Goal: Information Seeking & Learning: Learn about a topic

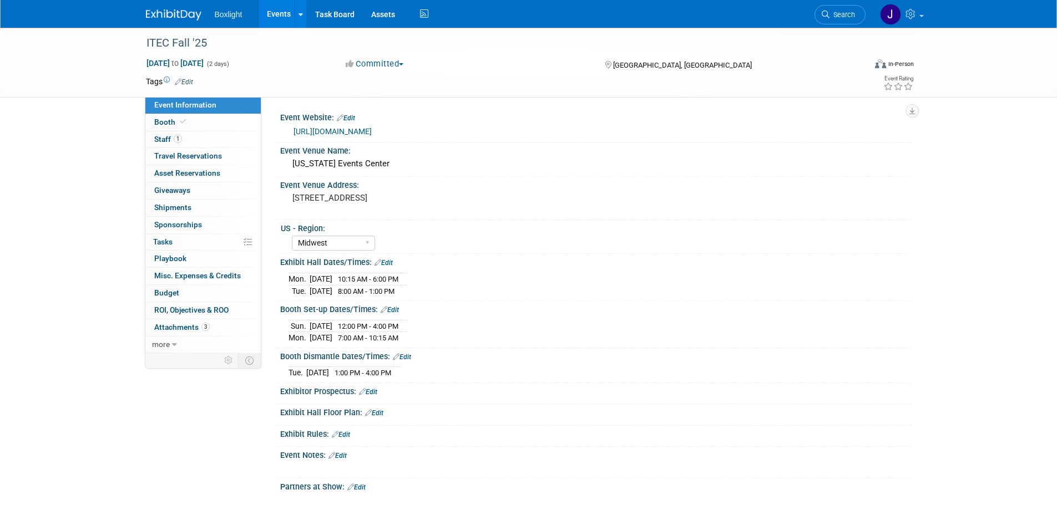
select select "Midwest"
click at [281, 13] on link "Events" at bounding box center [279, 14] width 40 height 28
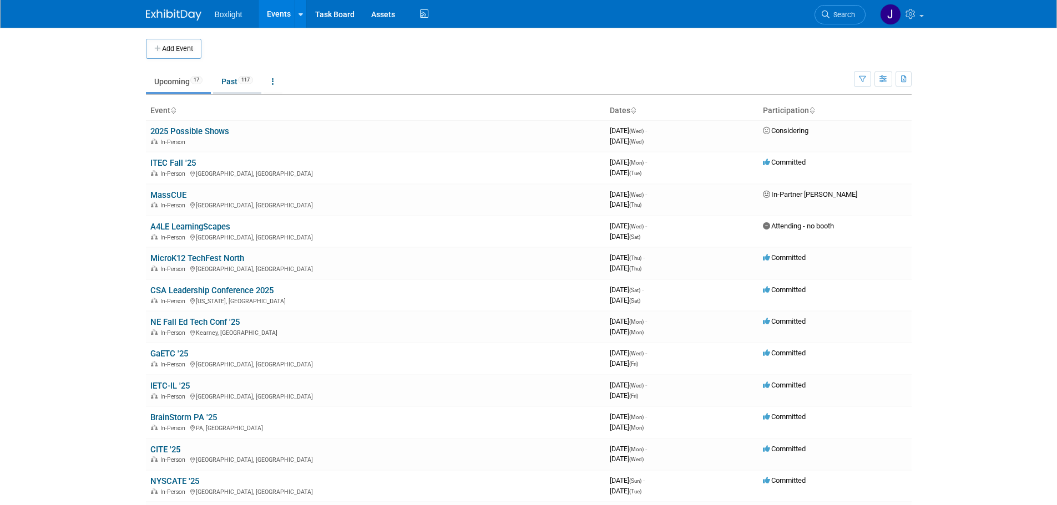
click at [229, 79] on link "Past 117" at bounding box center [237, 81] width 48 height 21
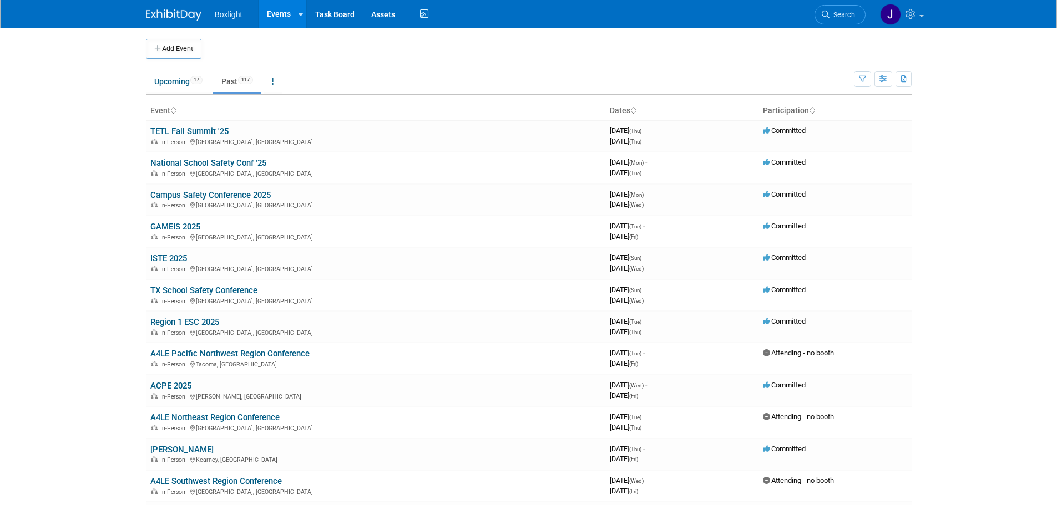
click at [175, 110] on icon at bounding box center [173, 111] width 6 height 7
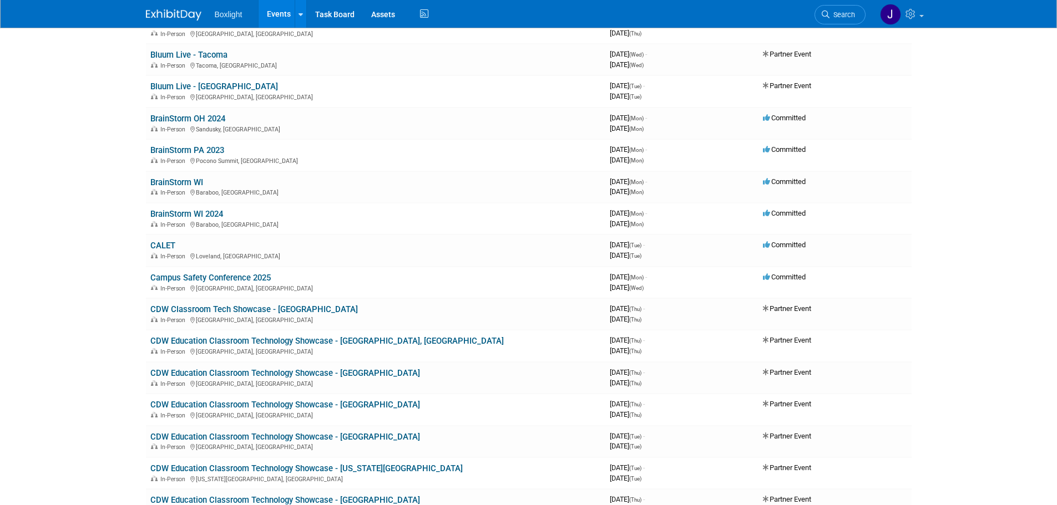
scroll to position [721, 0]
